Goal: Information Seeking & Learning: Check status

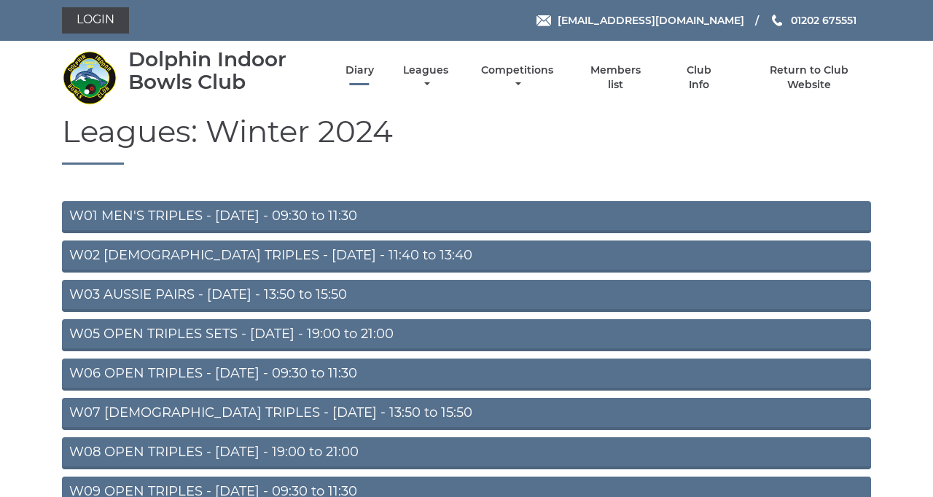
click at [374, 77] on link "Diary" at bounding box center [360, 70] width 28 height 14
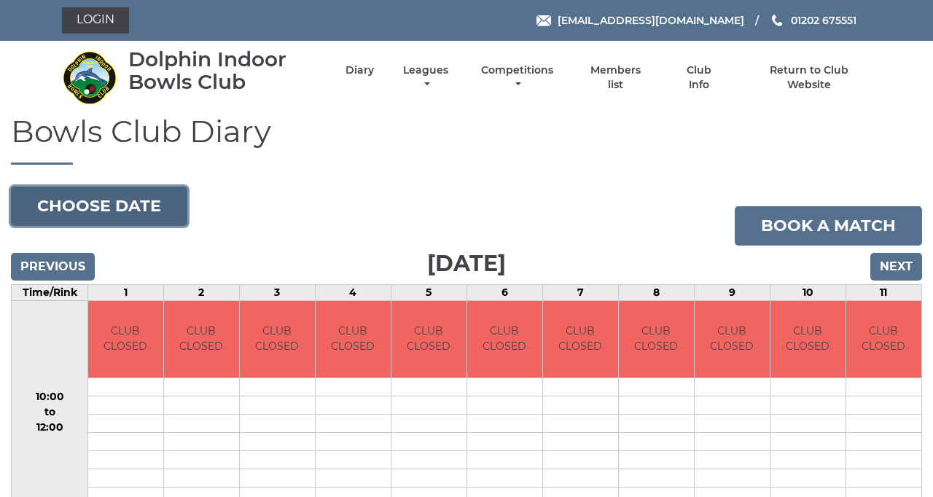
click at [147, 226] on button "Choose date" at bounding box center [99, 206] width 176 height 39
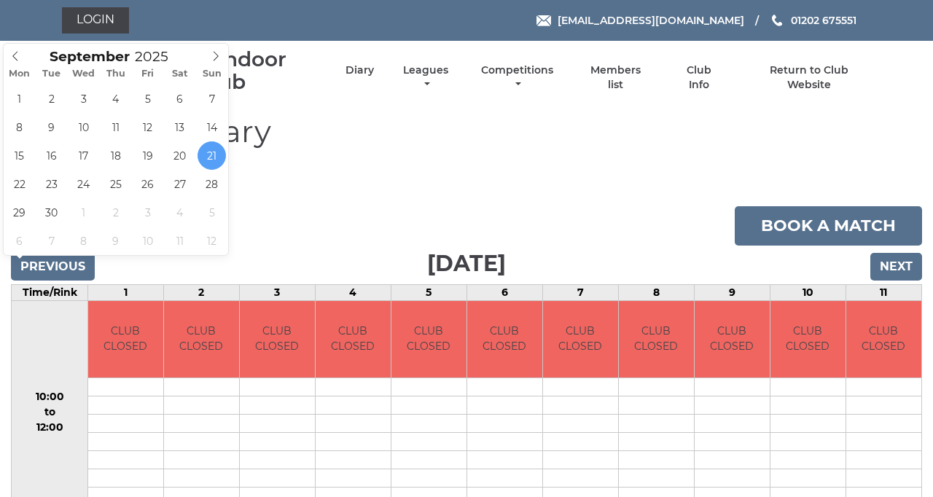
type input "[DATE]"
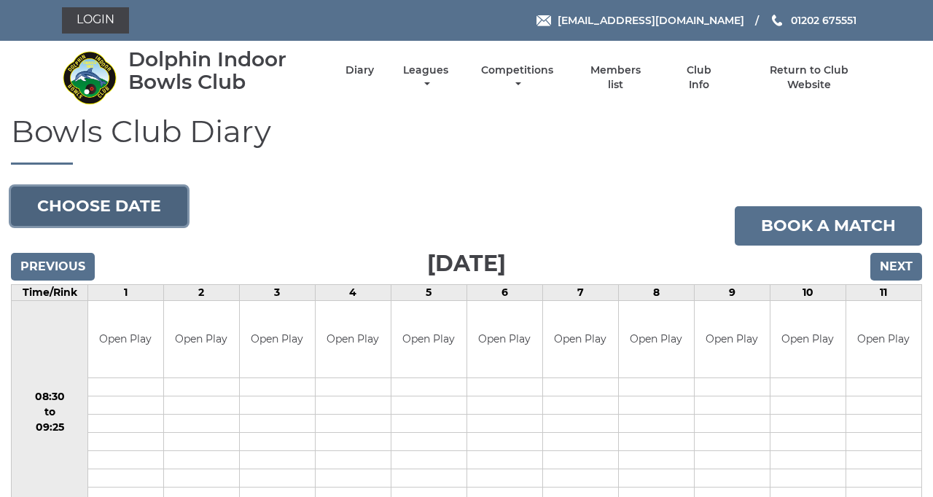
click at [175, 226] on button "Choose date" at bounding box center [99, 206] width 176 height 39
click at [178, 226] on button "Choose date" at bounding box center [99, 206] width 176 height 39
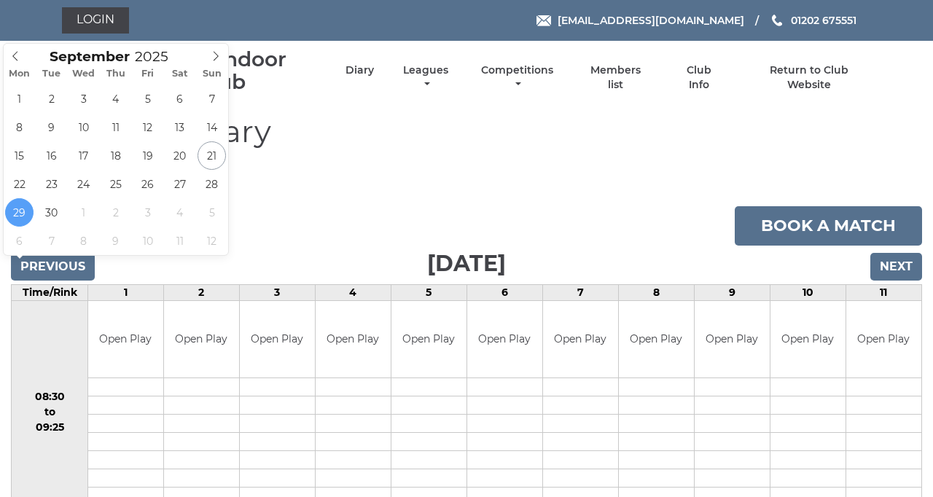
type input "[DATE]"
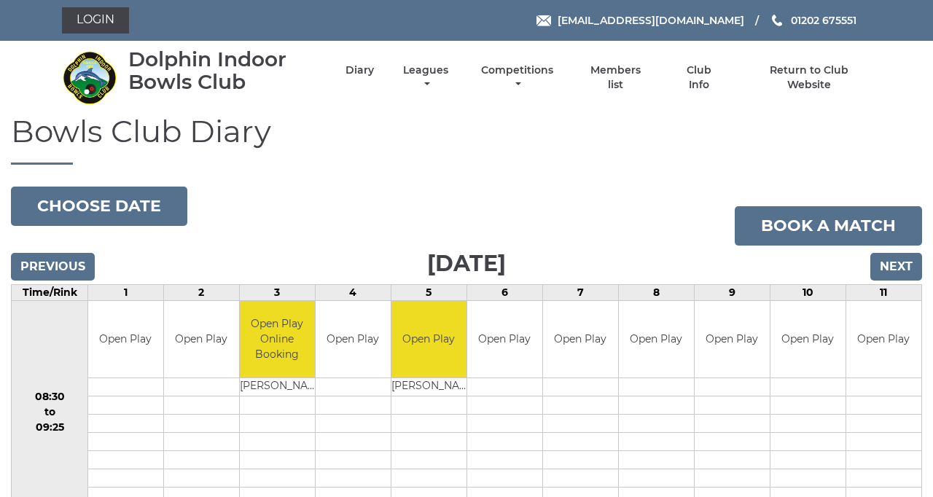
click at [305, 165] on h1 "Bowls Club Diary" at bounding box center [466, 139] width 911 height 50
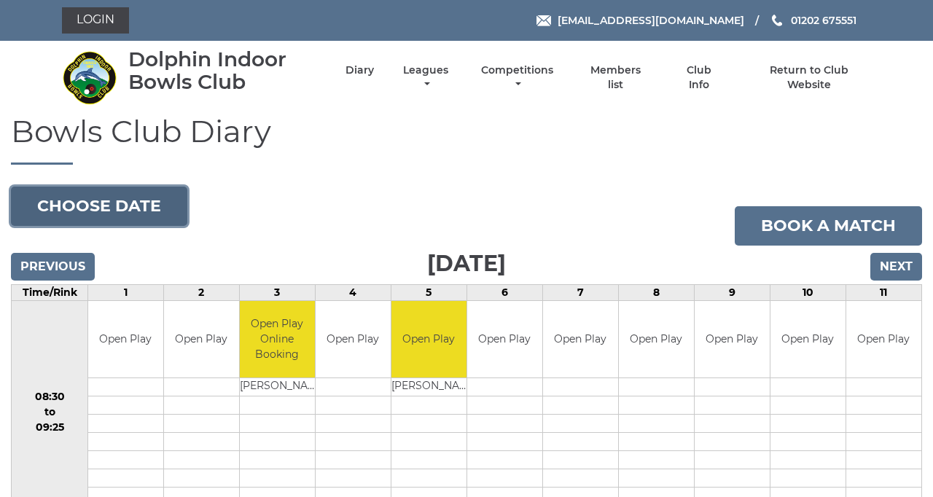
click at [178, 226] on button "Choose date" at bounding box center [99, 206] width 176 height 39
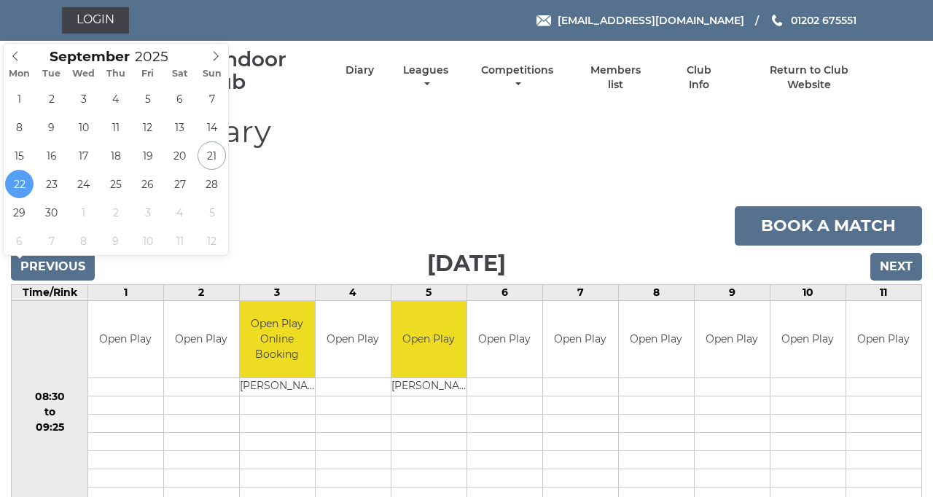
type input "2025-09-25"
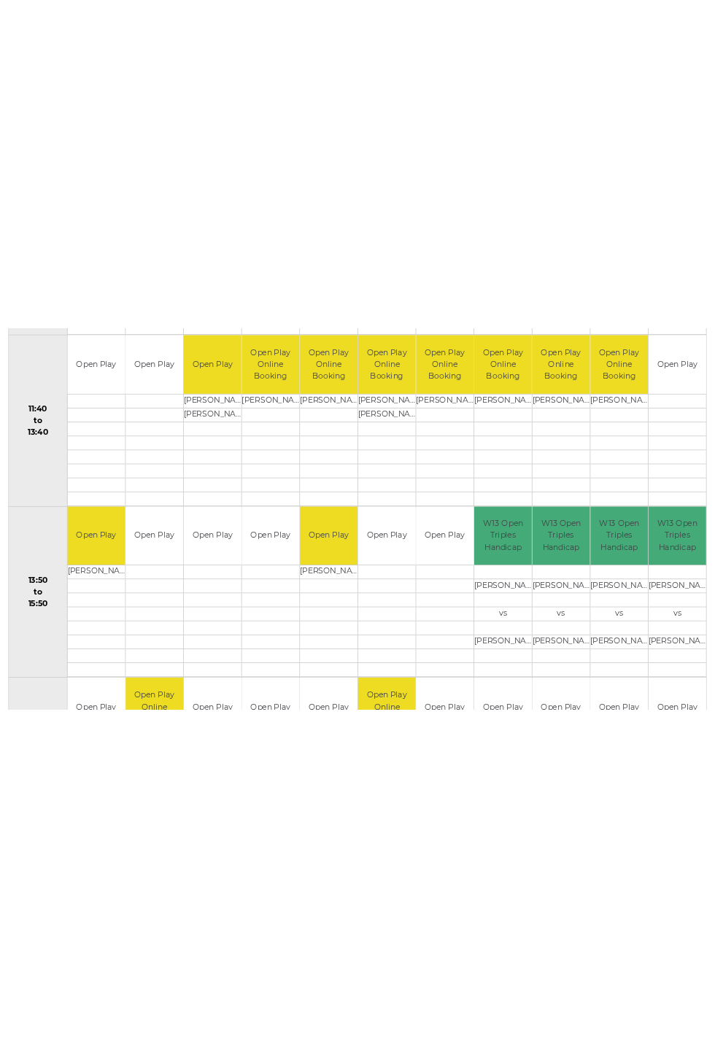
scroll to position [792, 0]
